Goal: Information Seeking & Learning: Learn about a topic

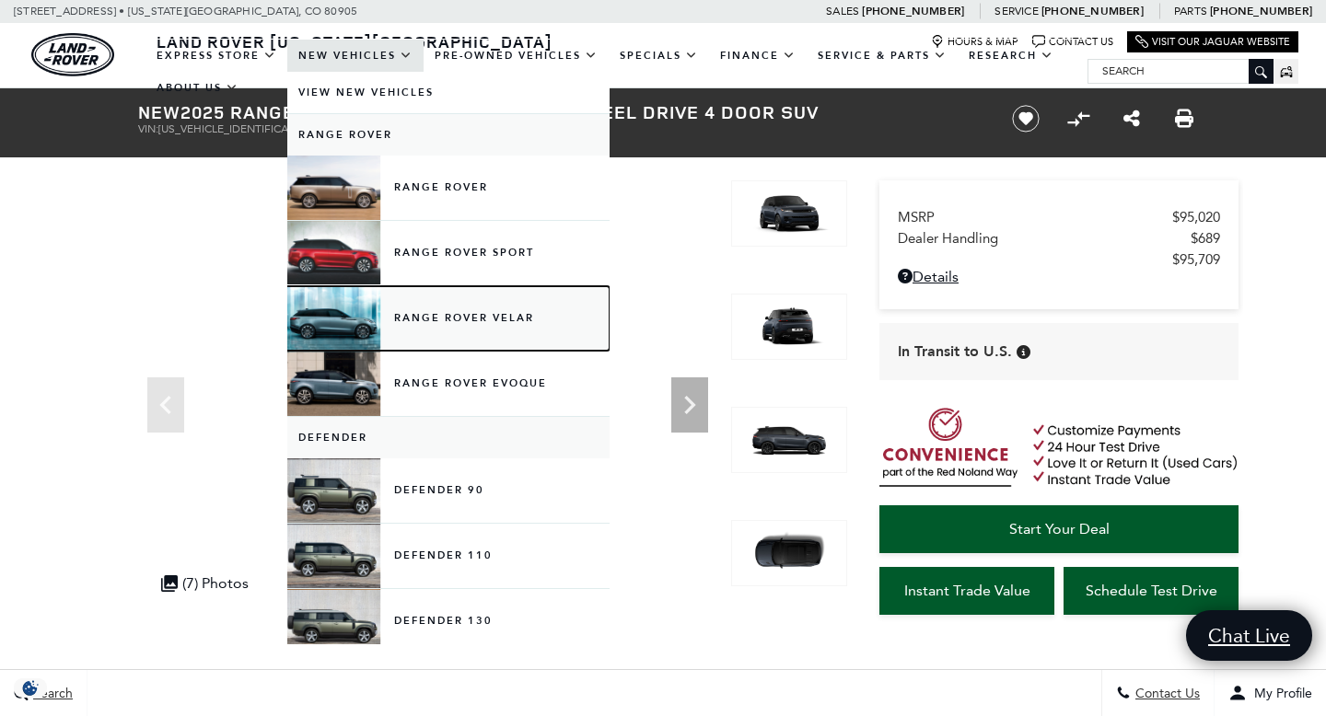
click at [492, 323] on link "Range Rover Velar" at bounding box center [448, 318] width 322 height 64
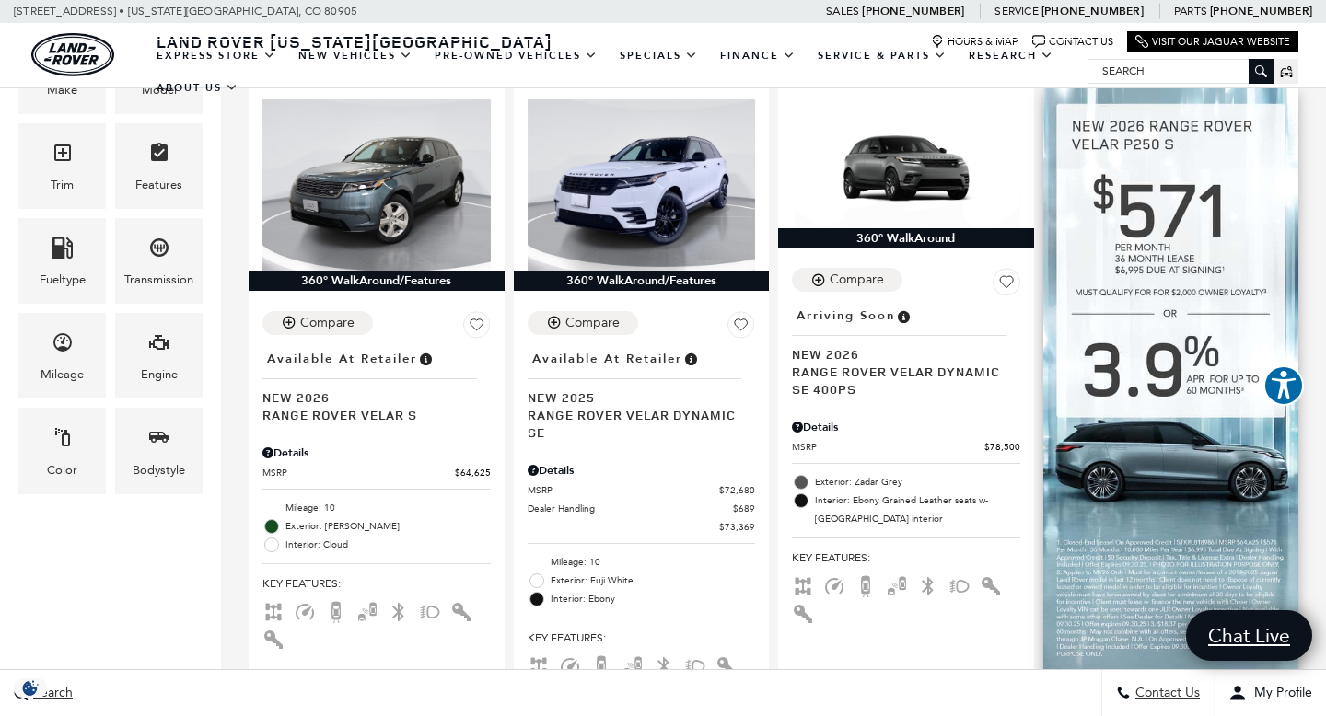
scroll to position [416, 0]
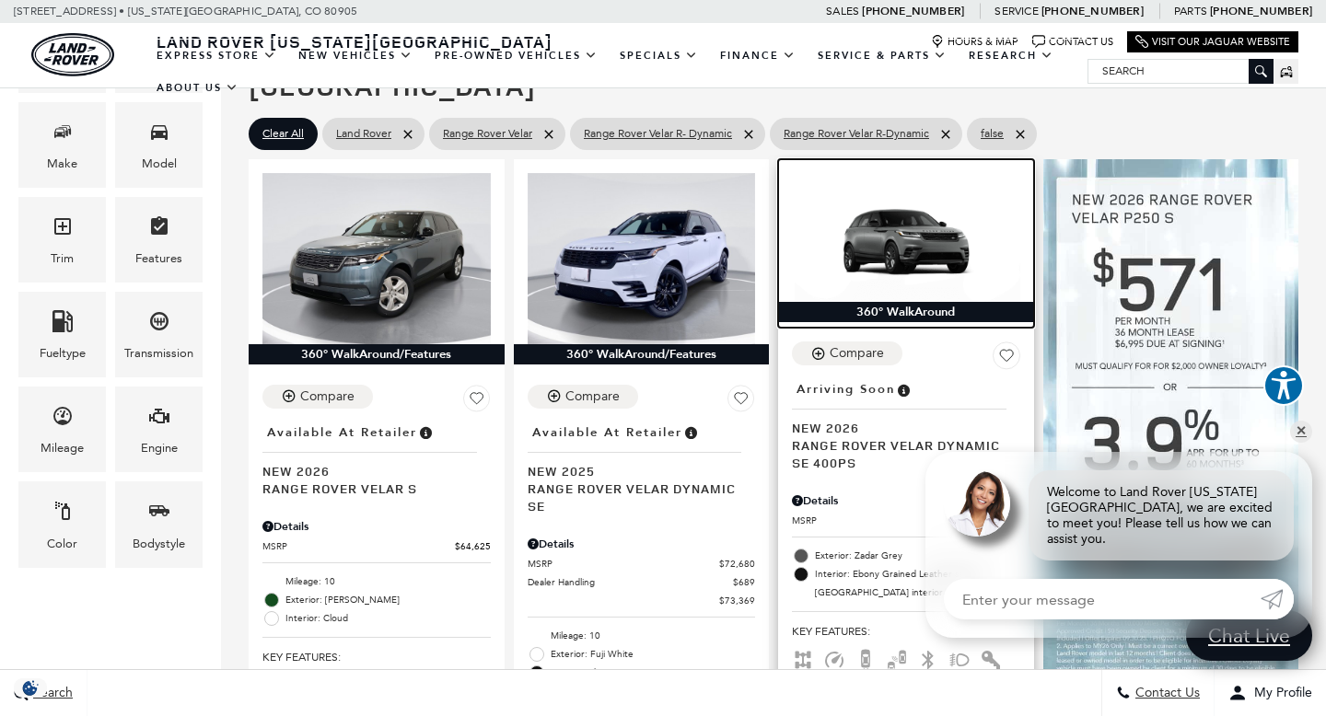
click at [888, 209] on img at bounding box center [906, 237] width 228 height 128
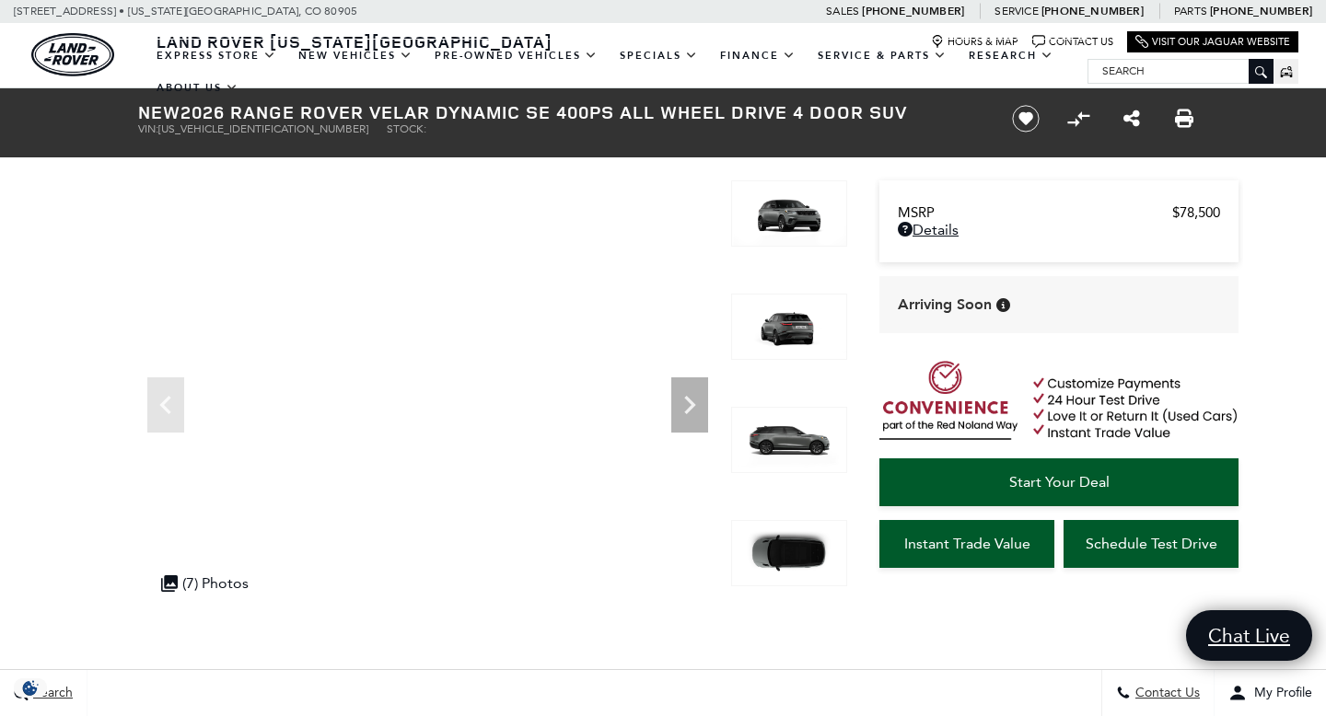
click at [797, 435] on img at bounding box center [789, 440] width 116 height 66
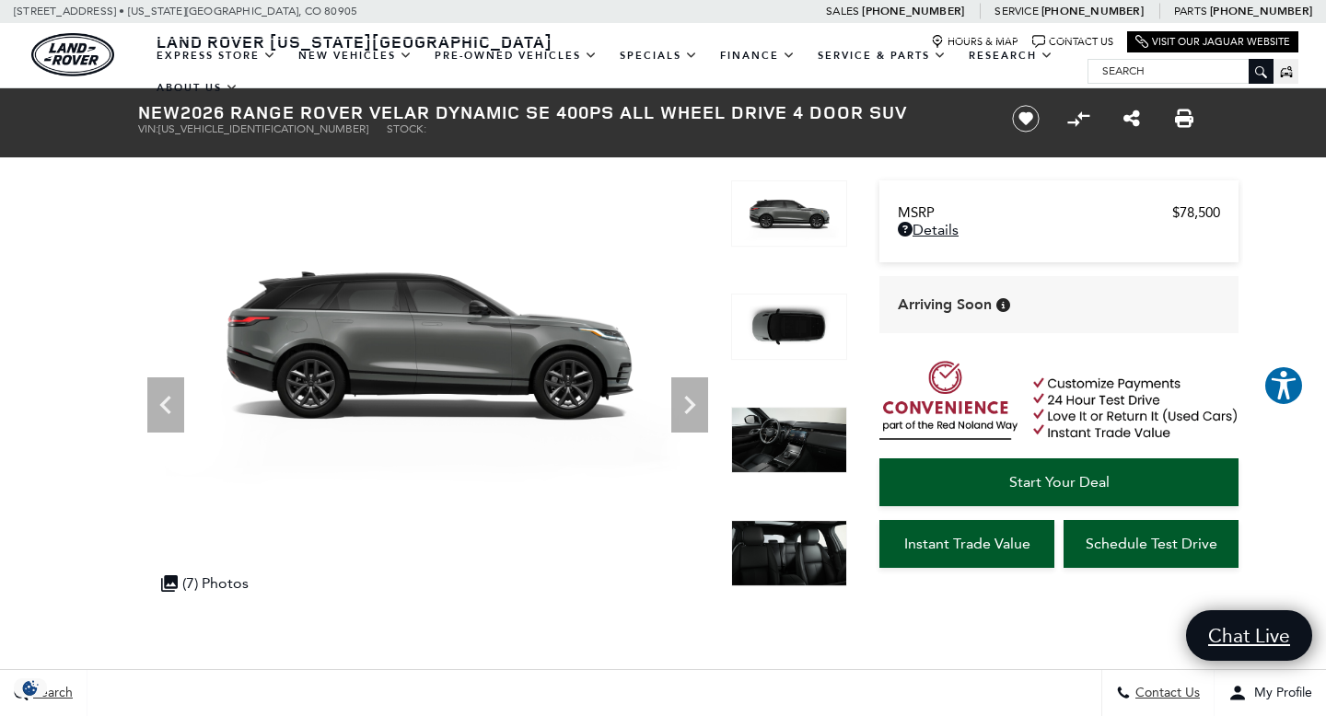
click at [780, 535] on img at bounding box center [789, 553] width 116 height 66
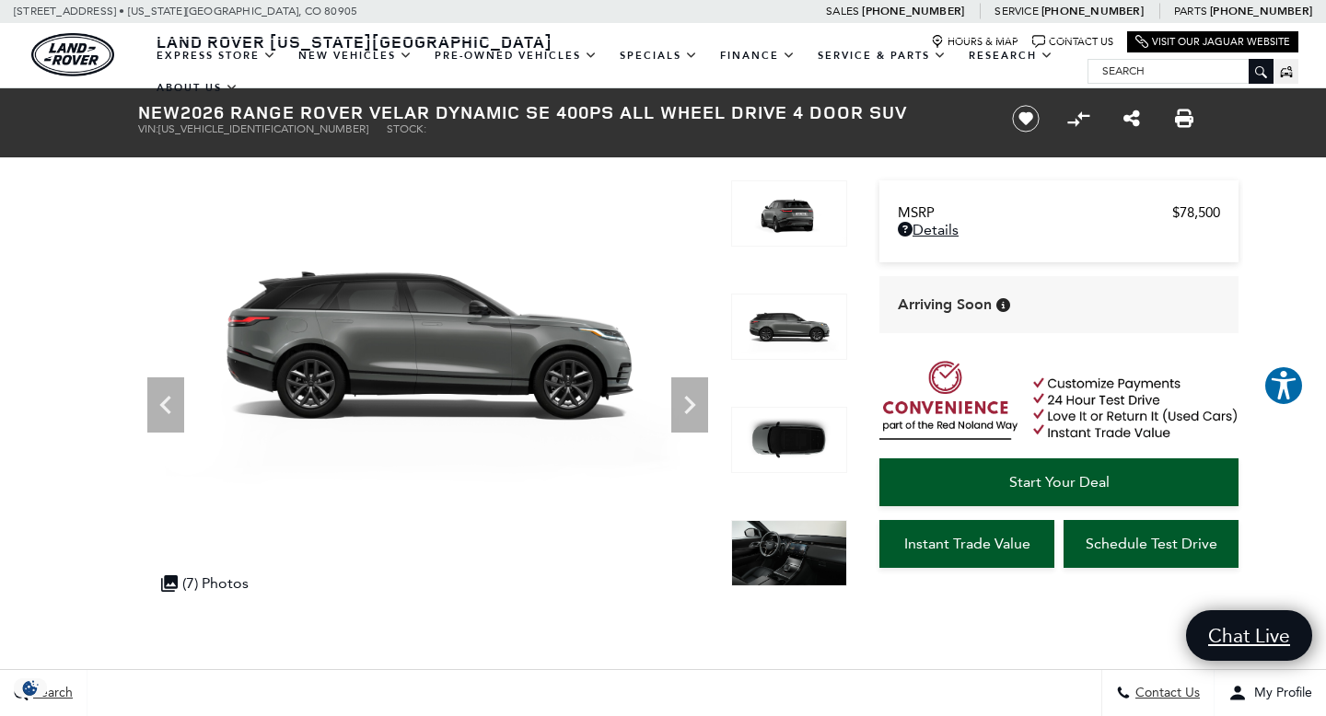
click at [782, 556] on img at bounding box center [789, 553] width 116 height 66
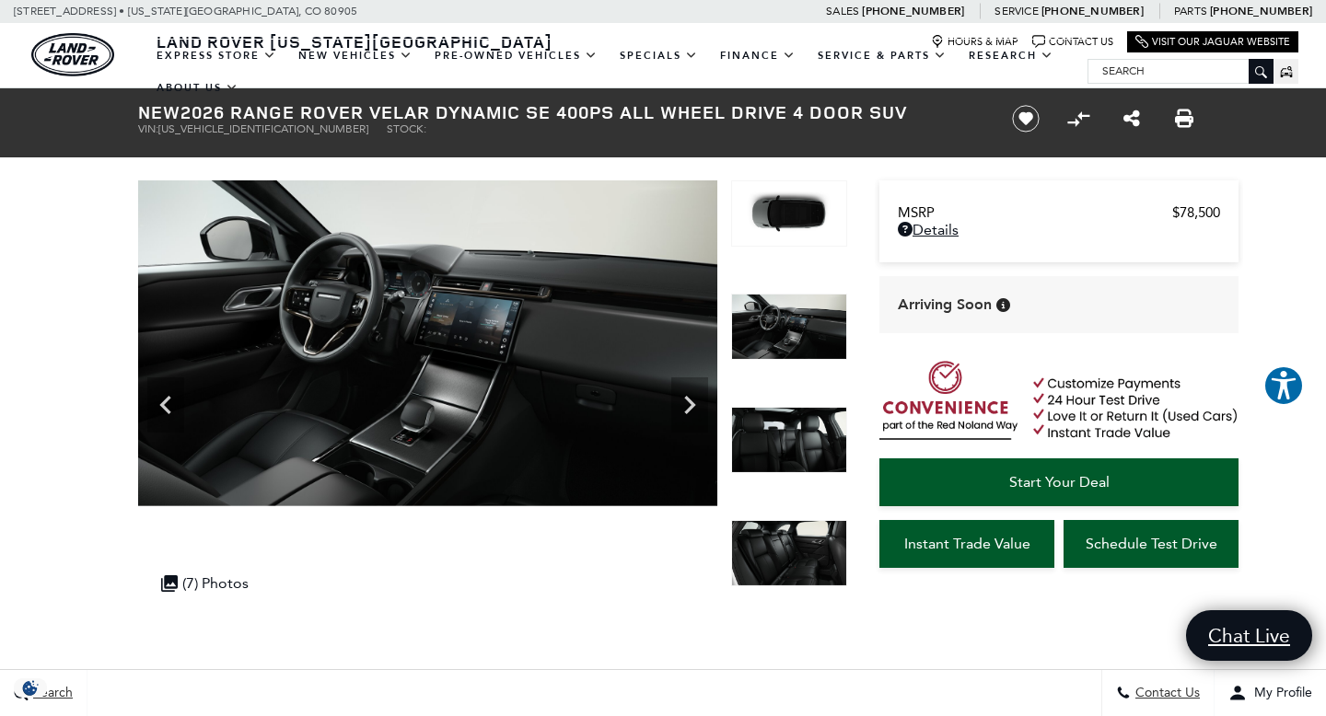
click at [790, 550] on img at bounding box center [789, 553] width 116 height 66
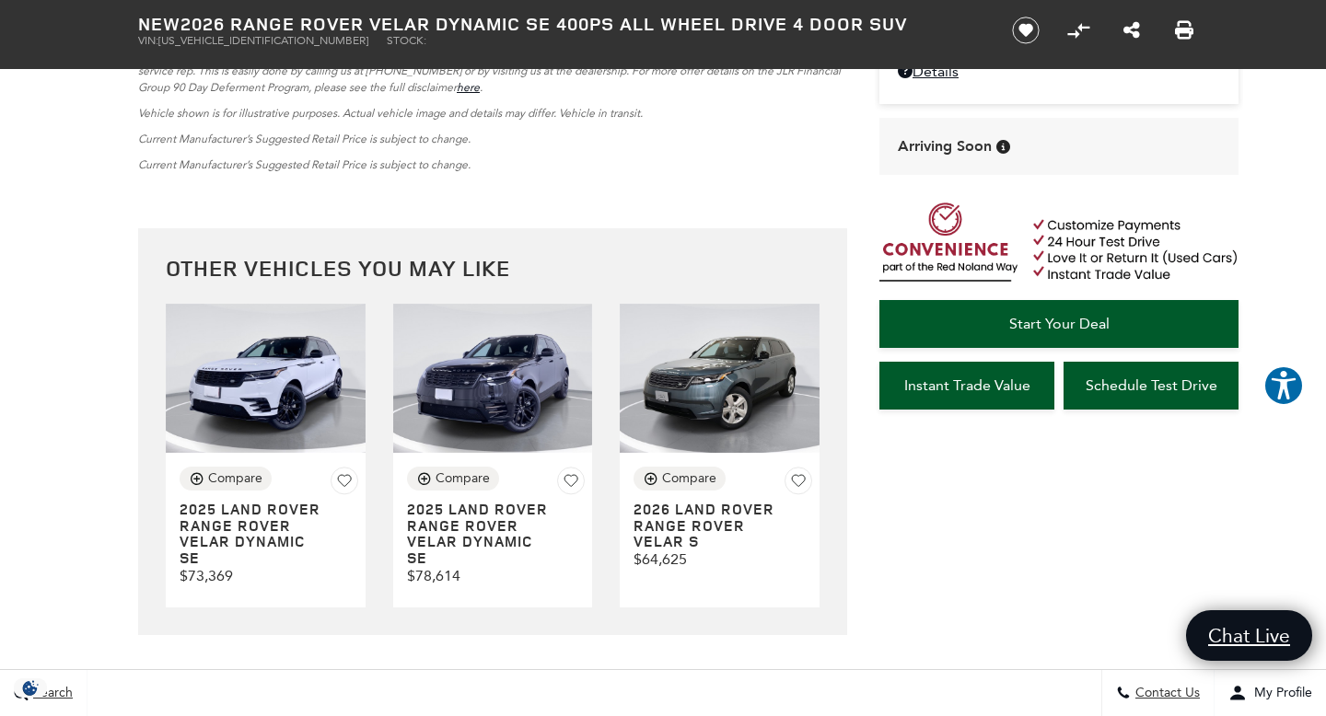
scroll to position [4685, 0]
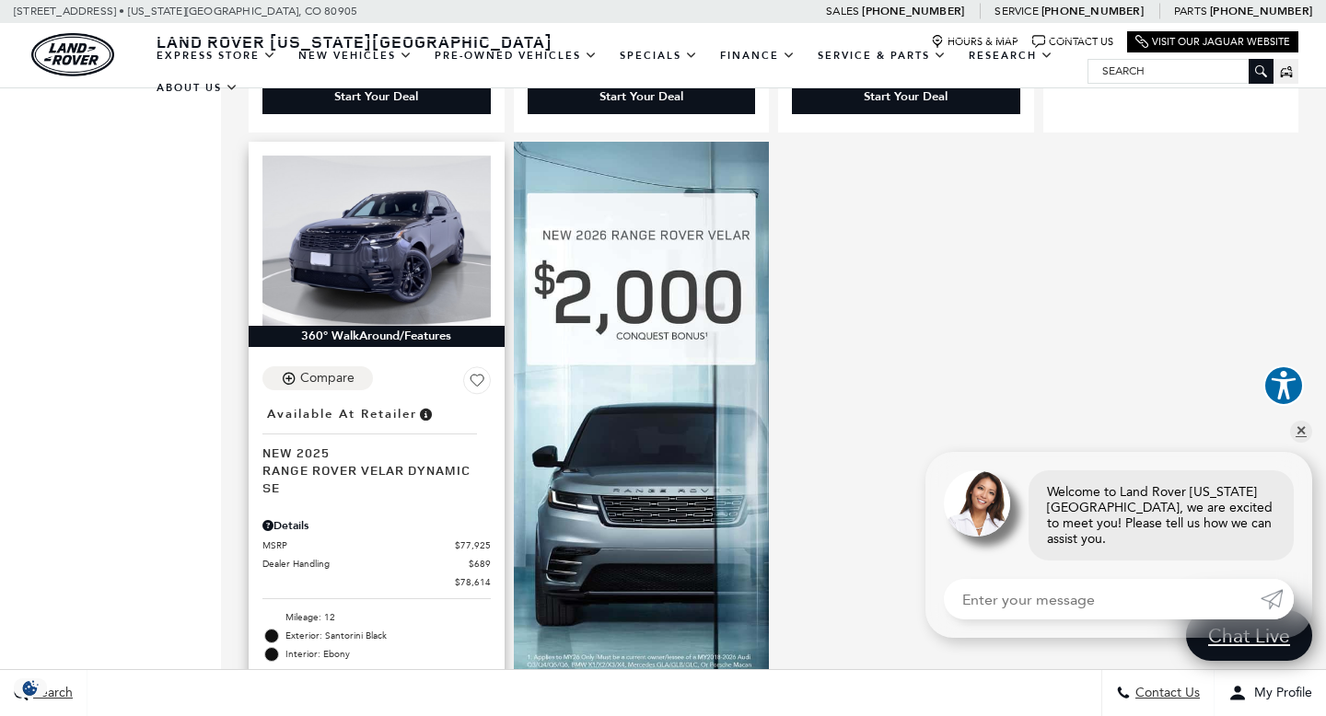
scroll to position [1155, 0]
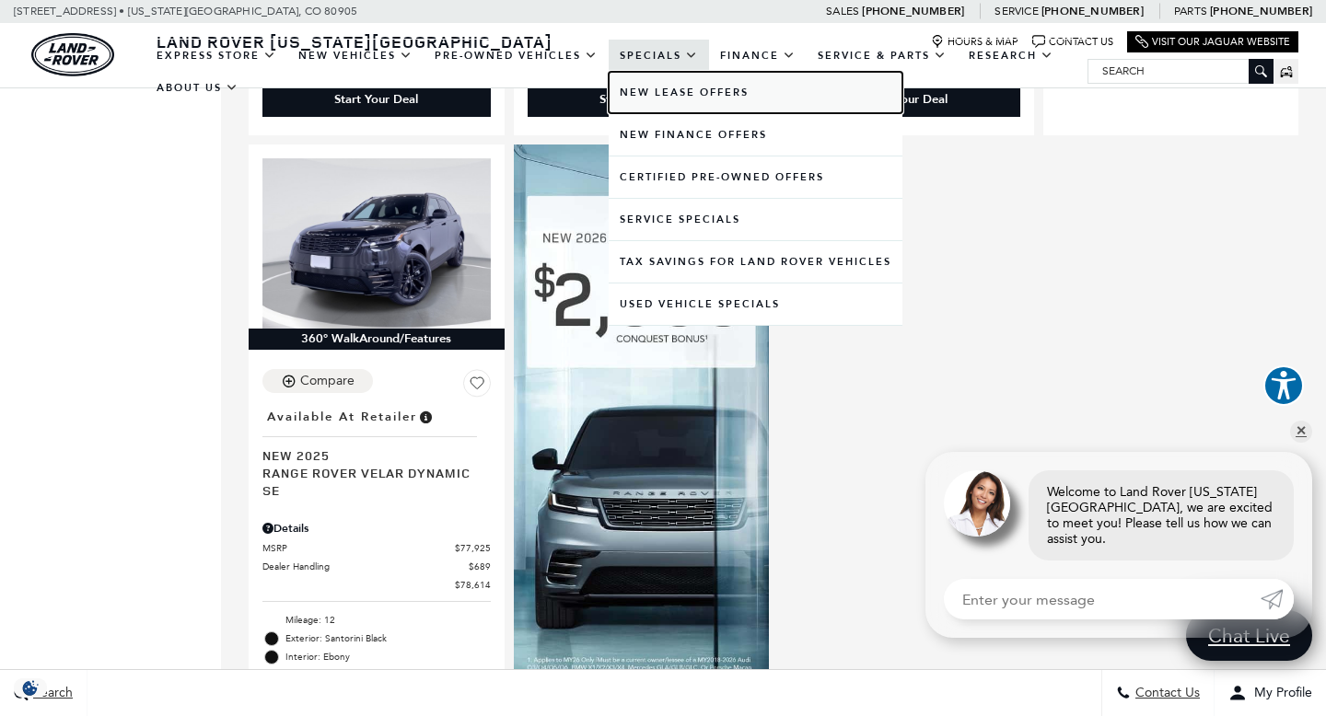
click at [639, 88] on link "New Lease Offers" at bounding box center [756, 92] width 294 height 41
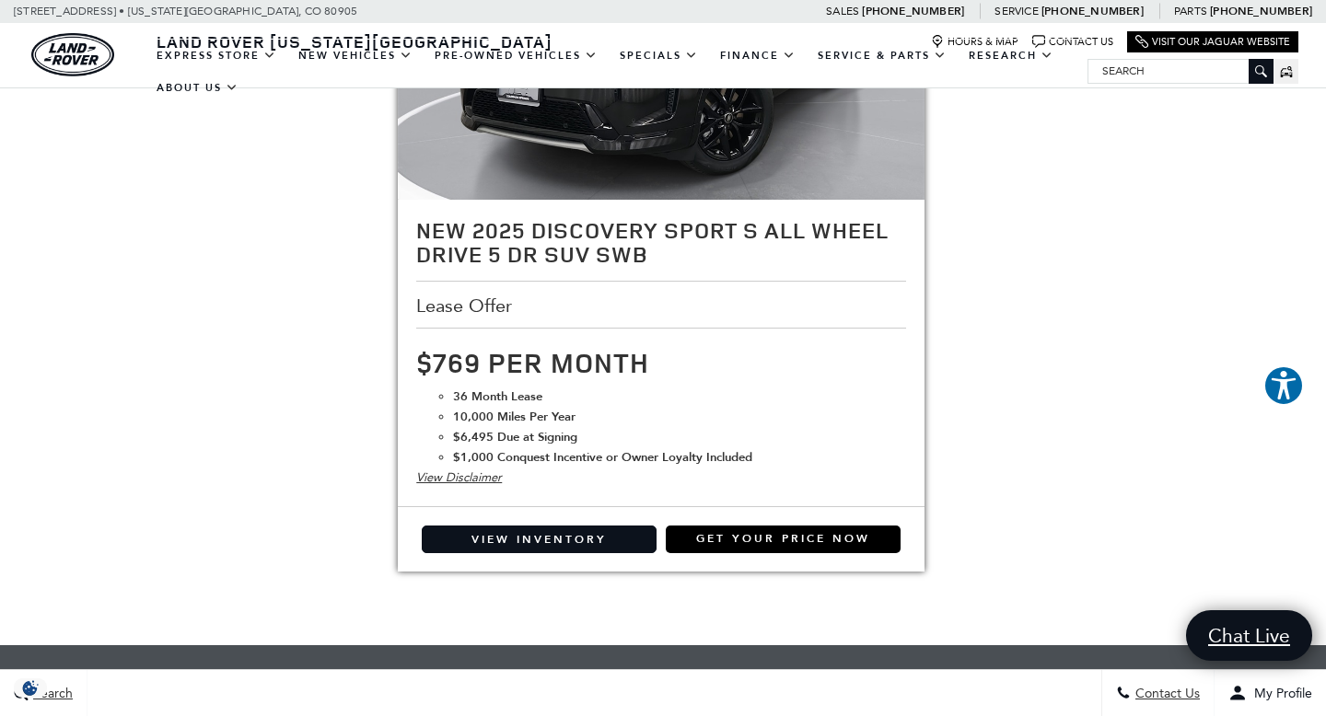
scroll to position [3491, 0]
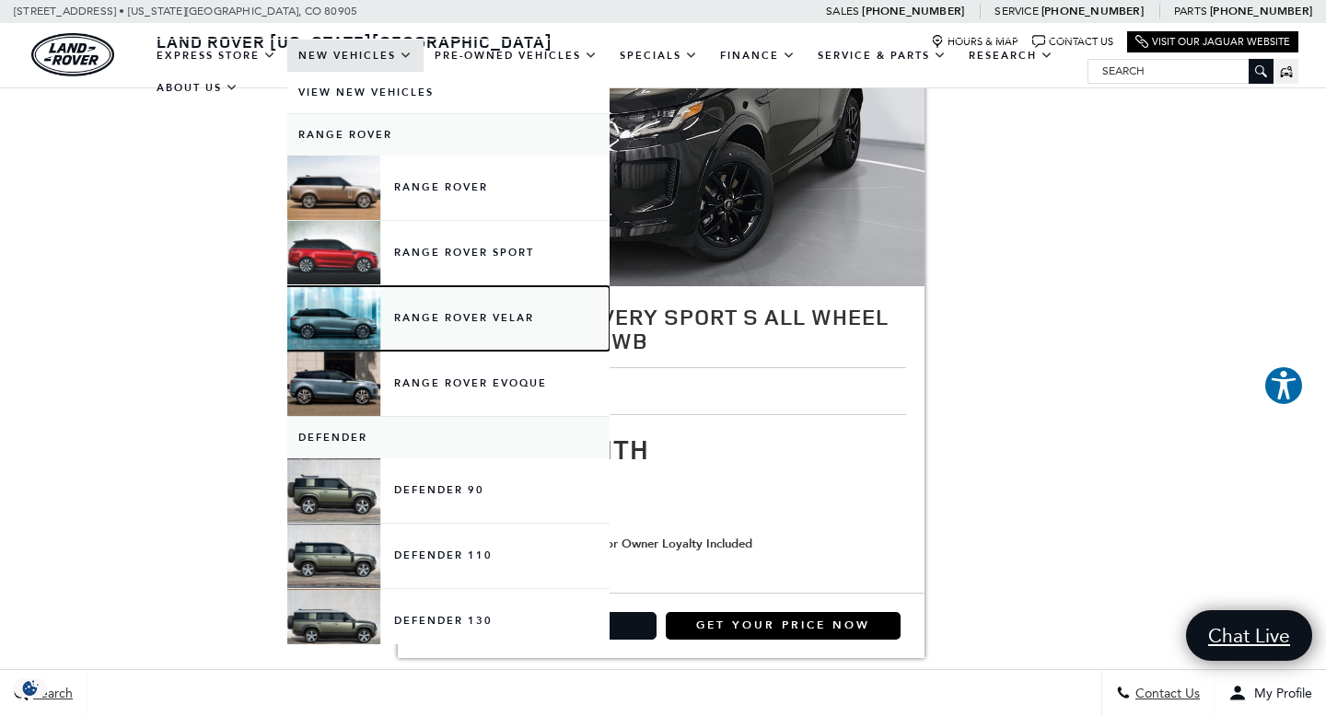
click at [381, 323] on link "Range Rover Velar" at bounding box center [448, 318] width 322 height 64
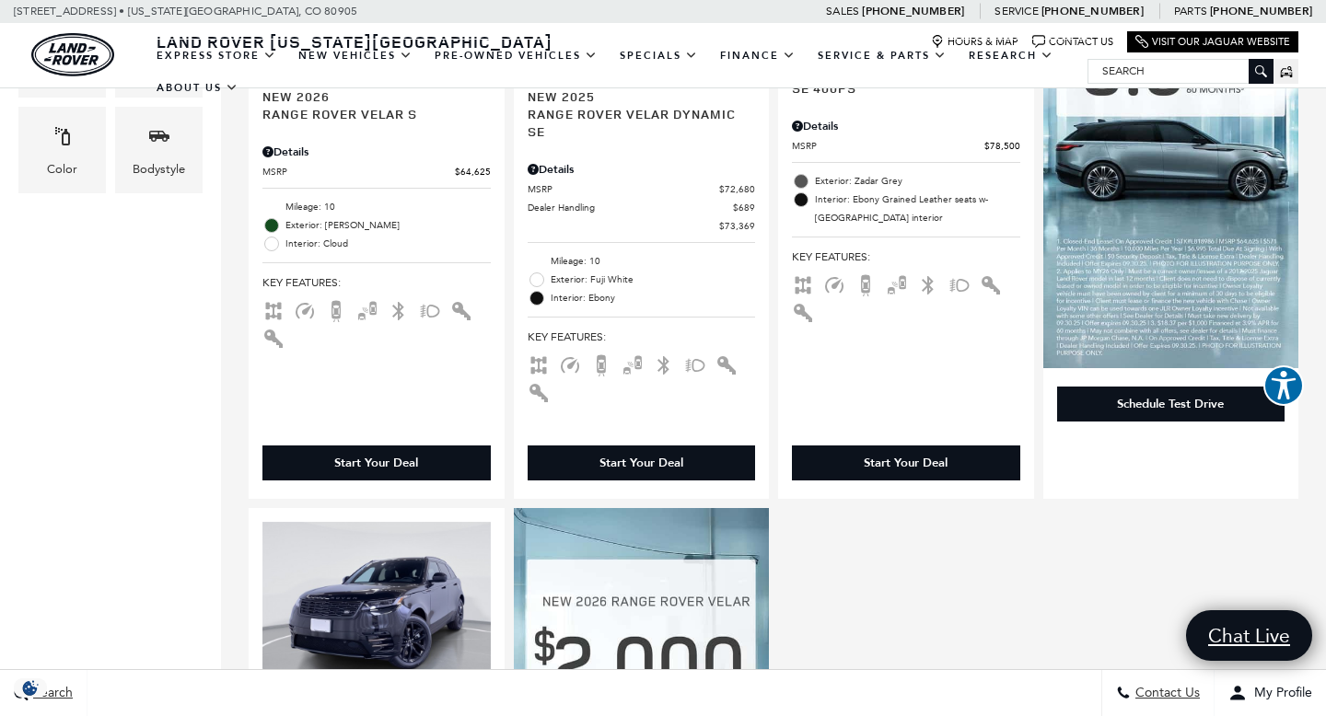
scroll to position [796, 0]
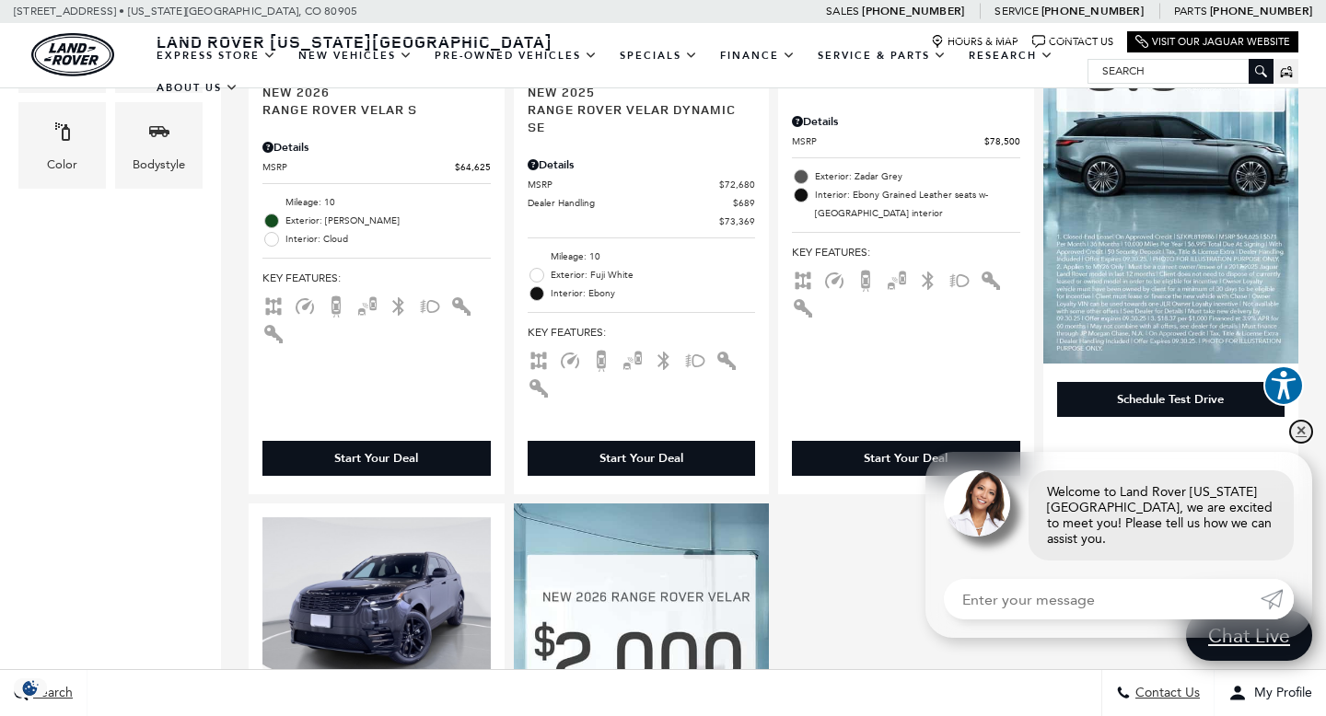
click at [1300, 443] on link "✕" at bounding box center [1301, 432] width 22 height 22
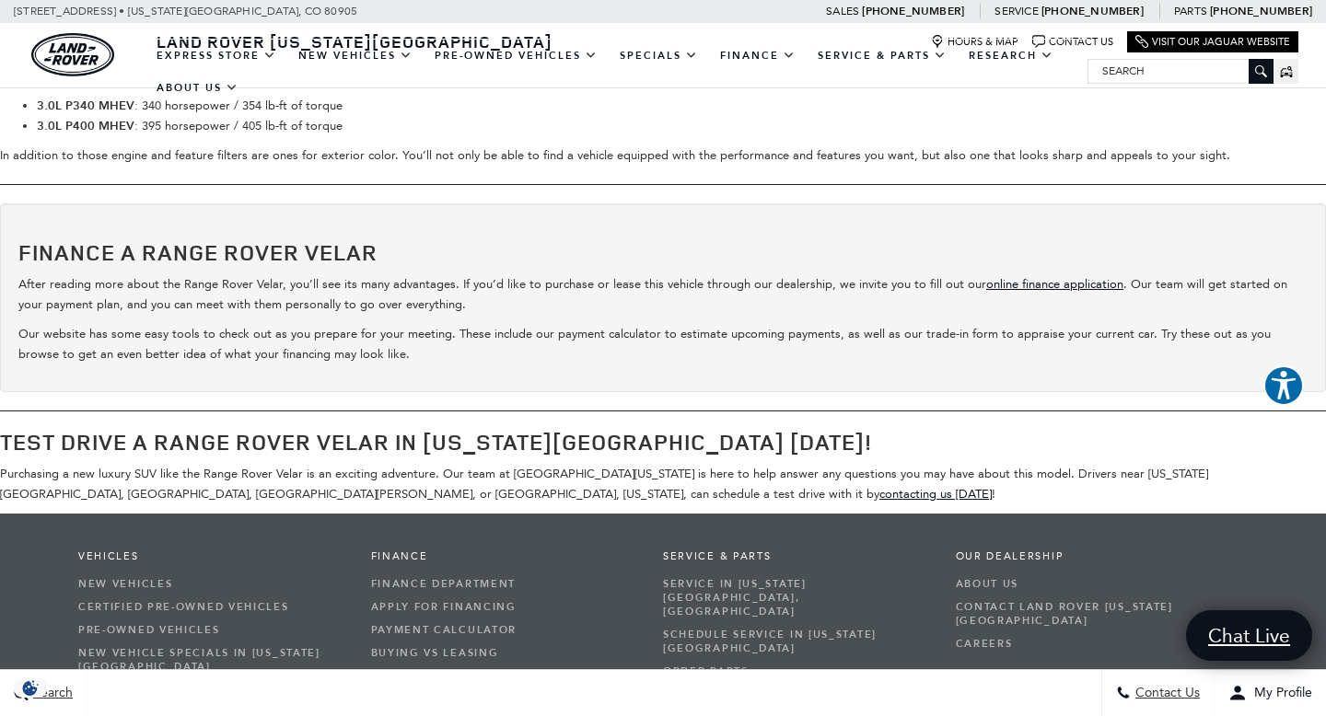
scroll to position [4483, 0]
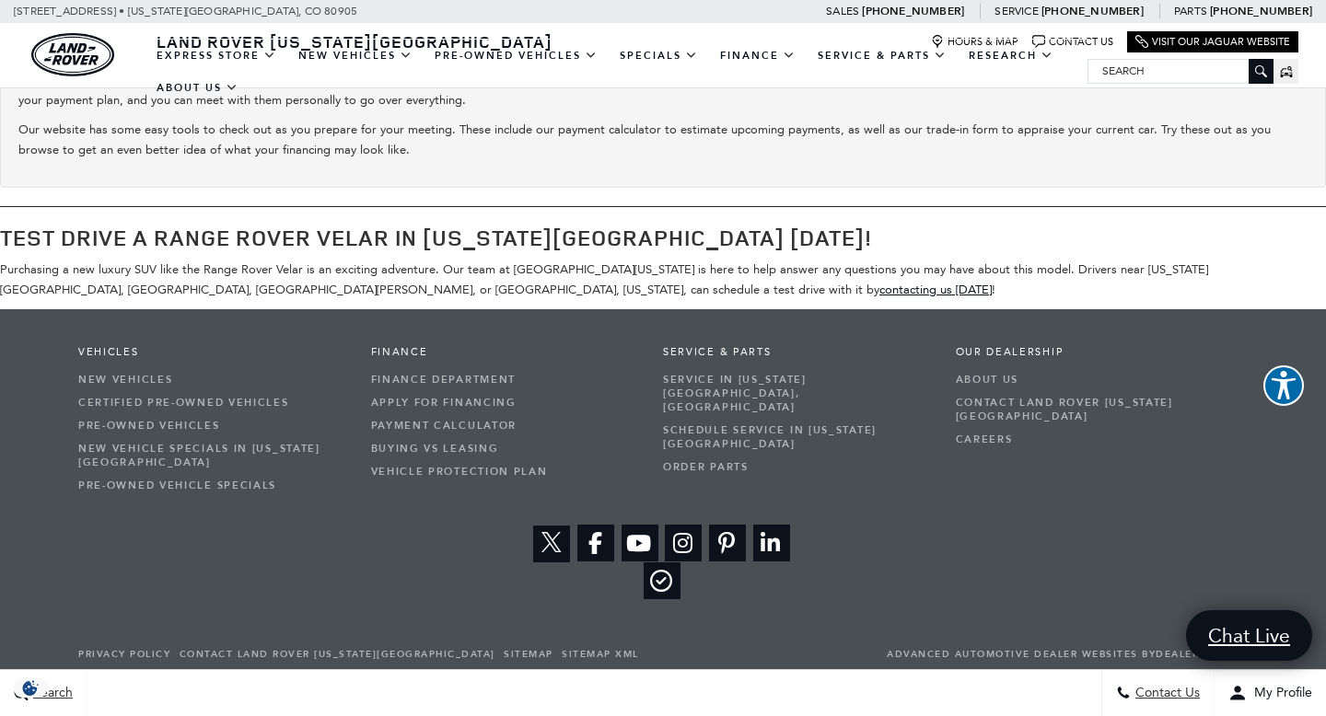
click at [118, 525] on div "View Twitter View Facebook View Youtube-play Youtube Video Social Network View …" at bounding box center [662, 562] width 1169 height 75
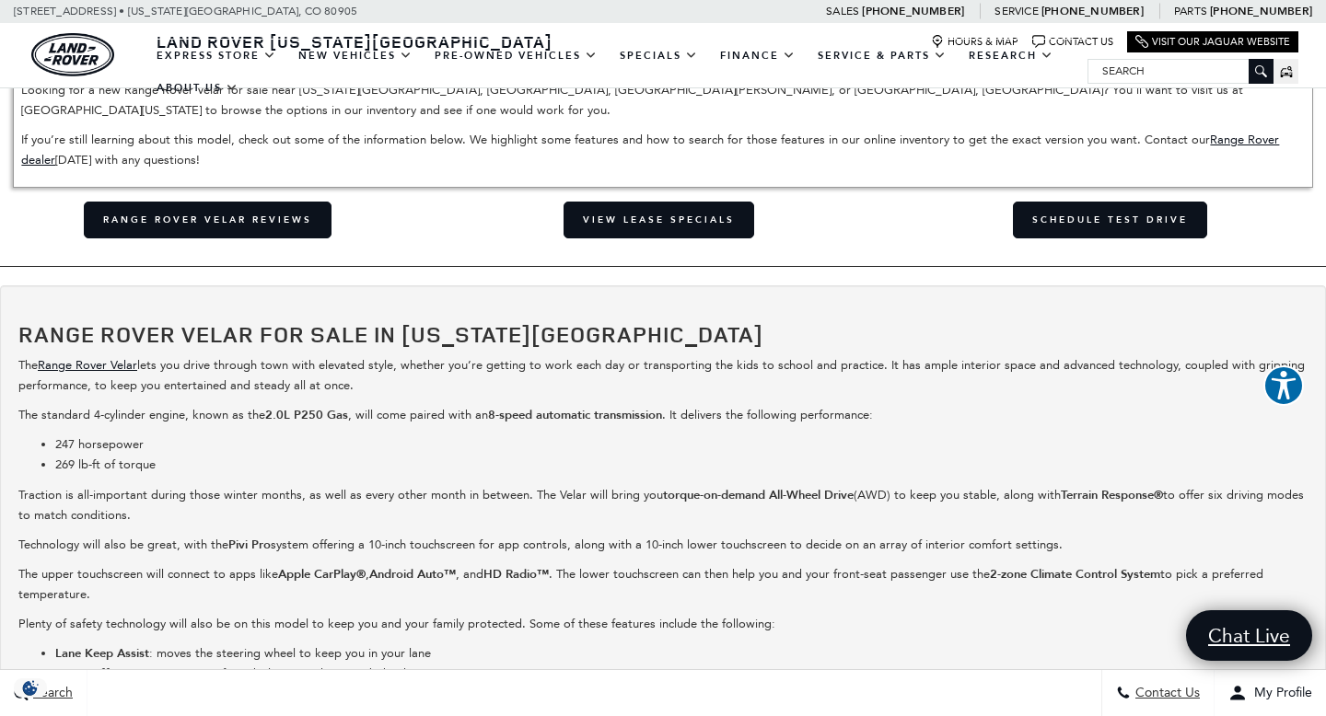
scroll to position [3440, 0]
